Goal: Task Accomplishment & Management: Manage account settings

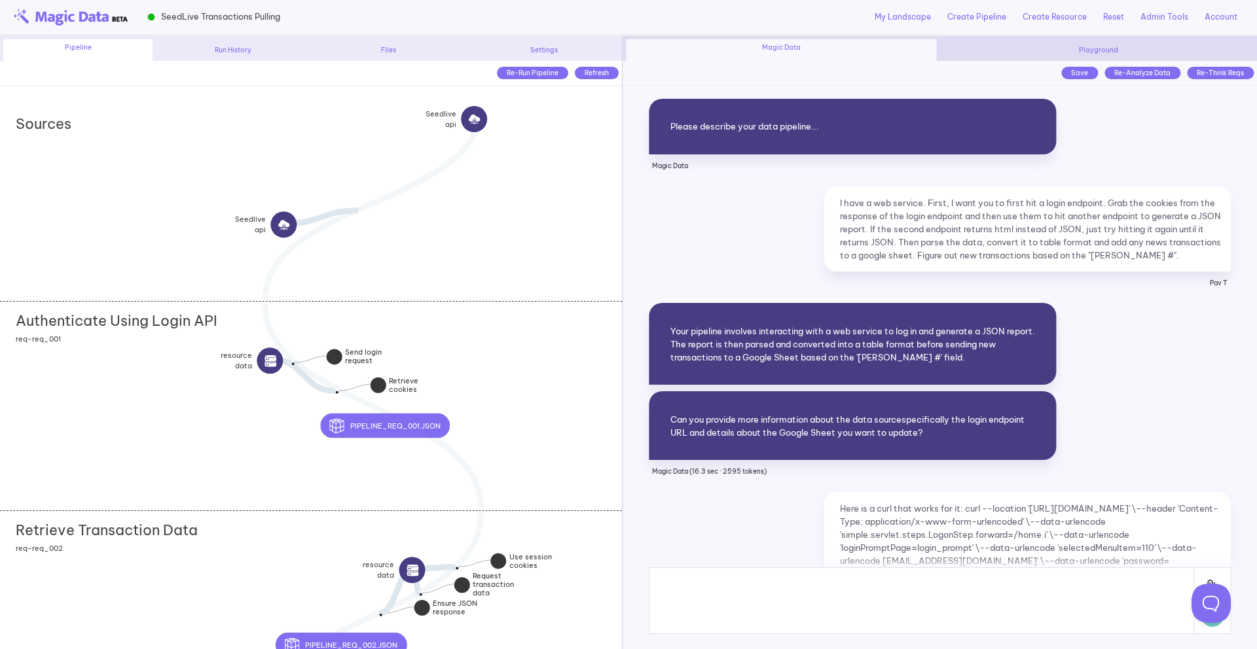
scroll to position [9112, 0]
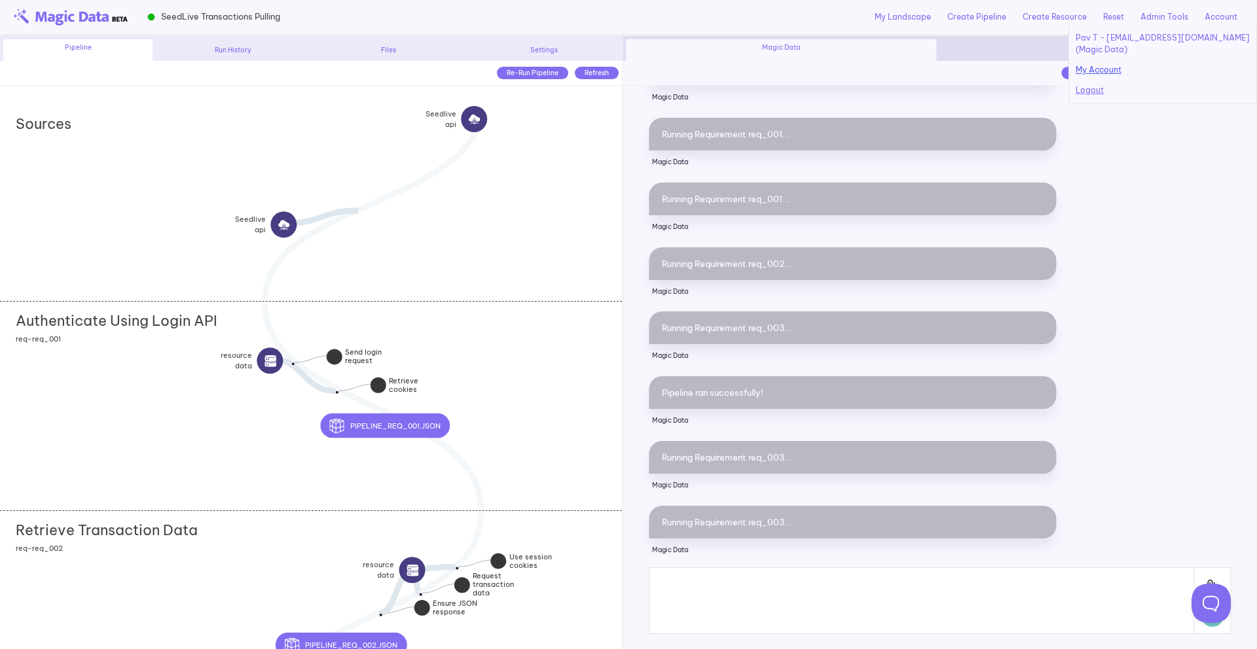
click at [1131, 69] on p "My Account" at bounding box center [1163, 70] width 174 height 12
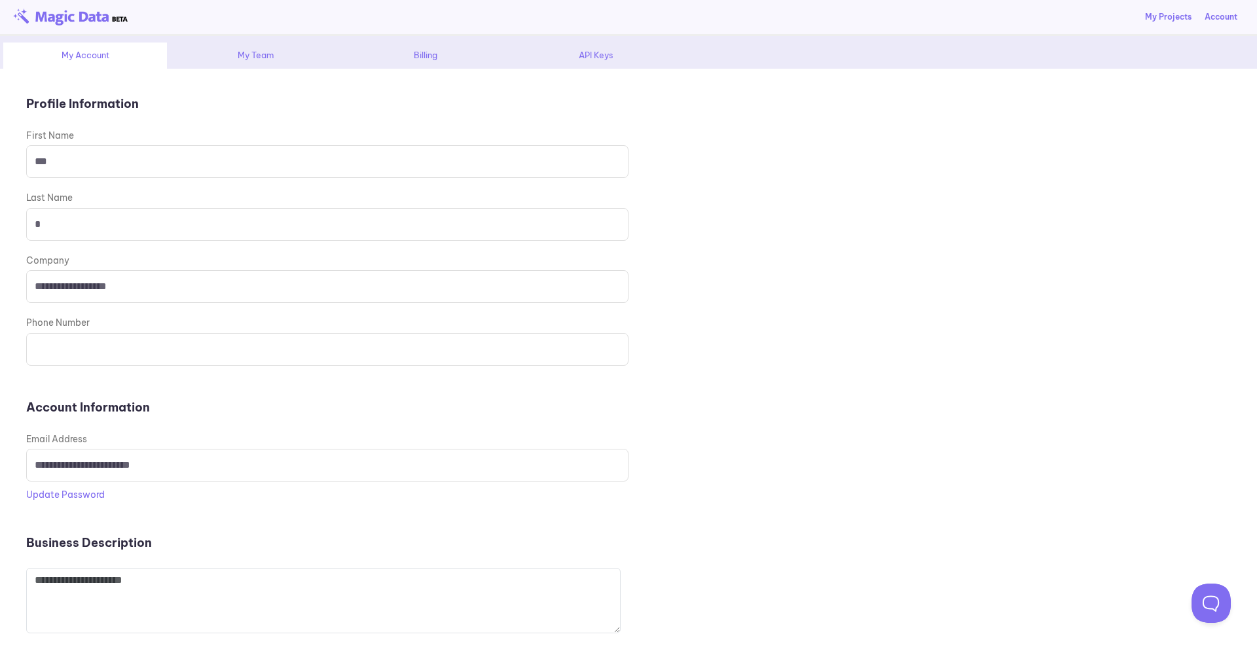
click at [577, 50] on div "API Keys" at bounding box center [596, 56] width 164 height 26
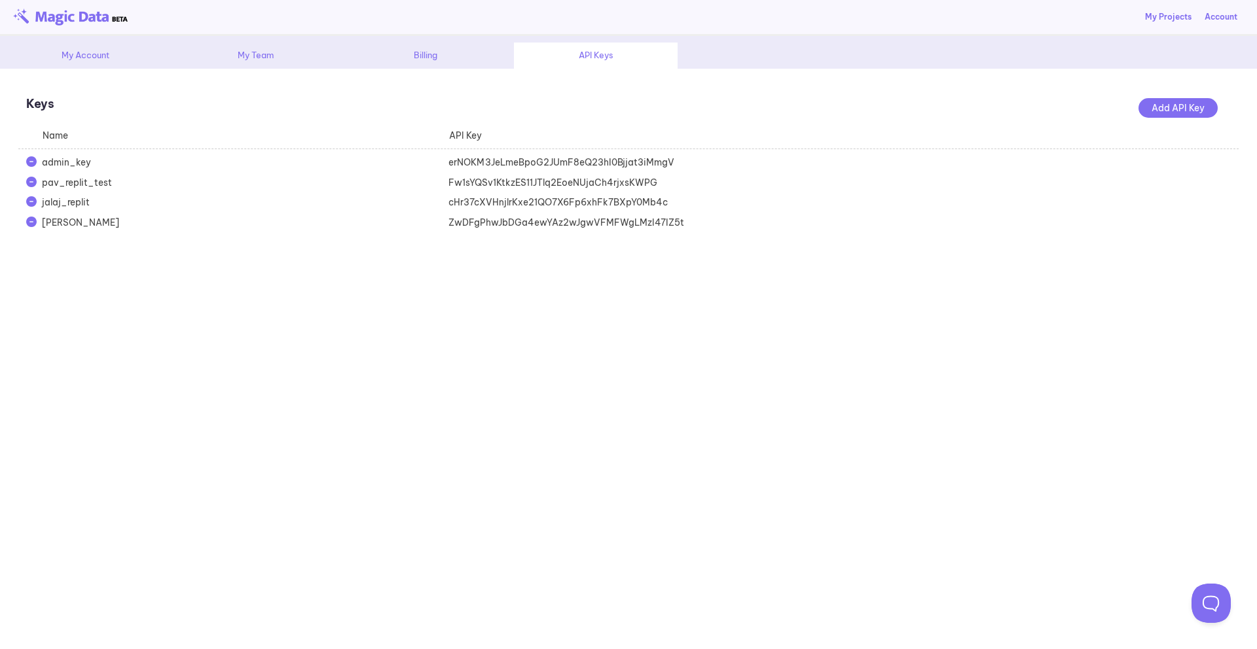
click at [493, 185] on div "Fw1sYQSv1KtkzES11JTlq2EoeNUjaCh4rjxsKWPG" at bounding box center [644, 182] width 407 height 13
copy div "Fw1sYQSv1KtkzES11JTlq2EoeNUjaCh4rjxsKWPG"
